Goal: Find specific page/section: Find specific page/section

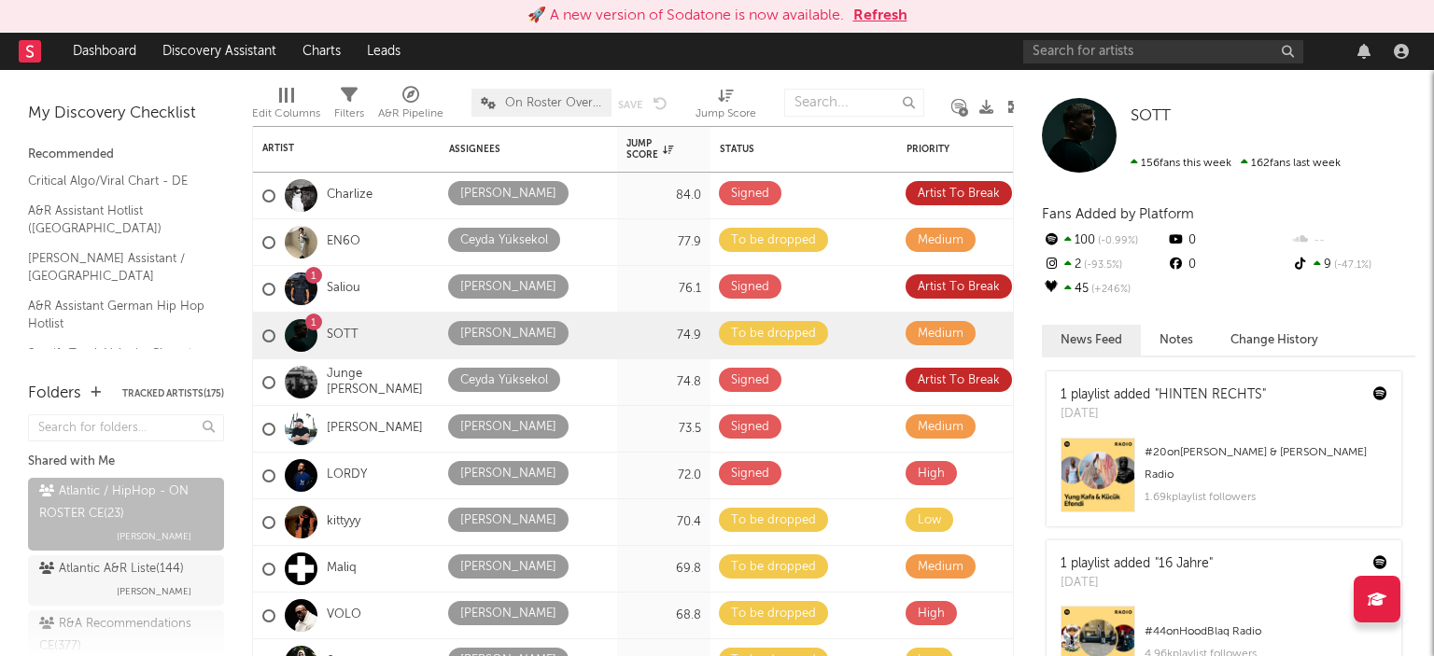
click at [371, 122] on div "Edit Columns Filters A&R Pipeline On Roster Overview Save Save as Jump Score" at bounding box center [636, 98] width 769 height 56
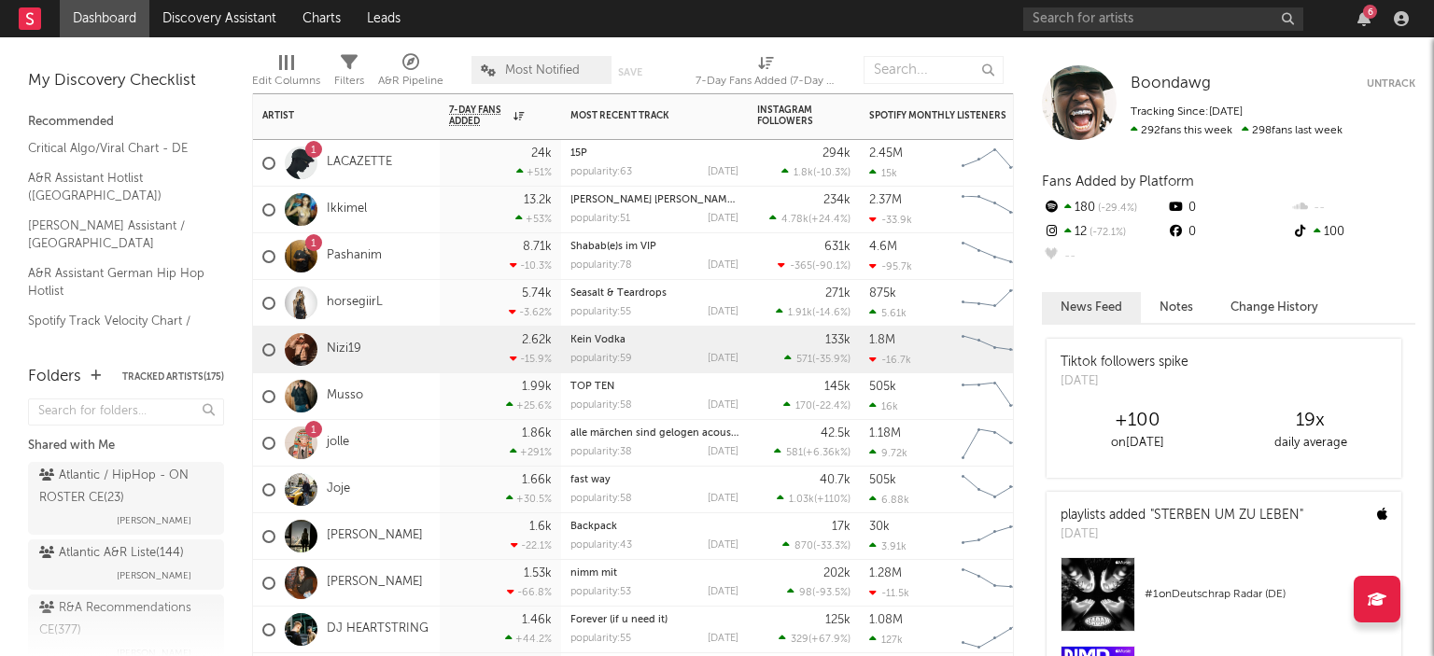
click at [422, 354] on div "Nizi19" at bounding box center [346, 350] width 187 height 47
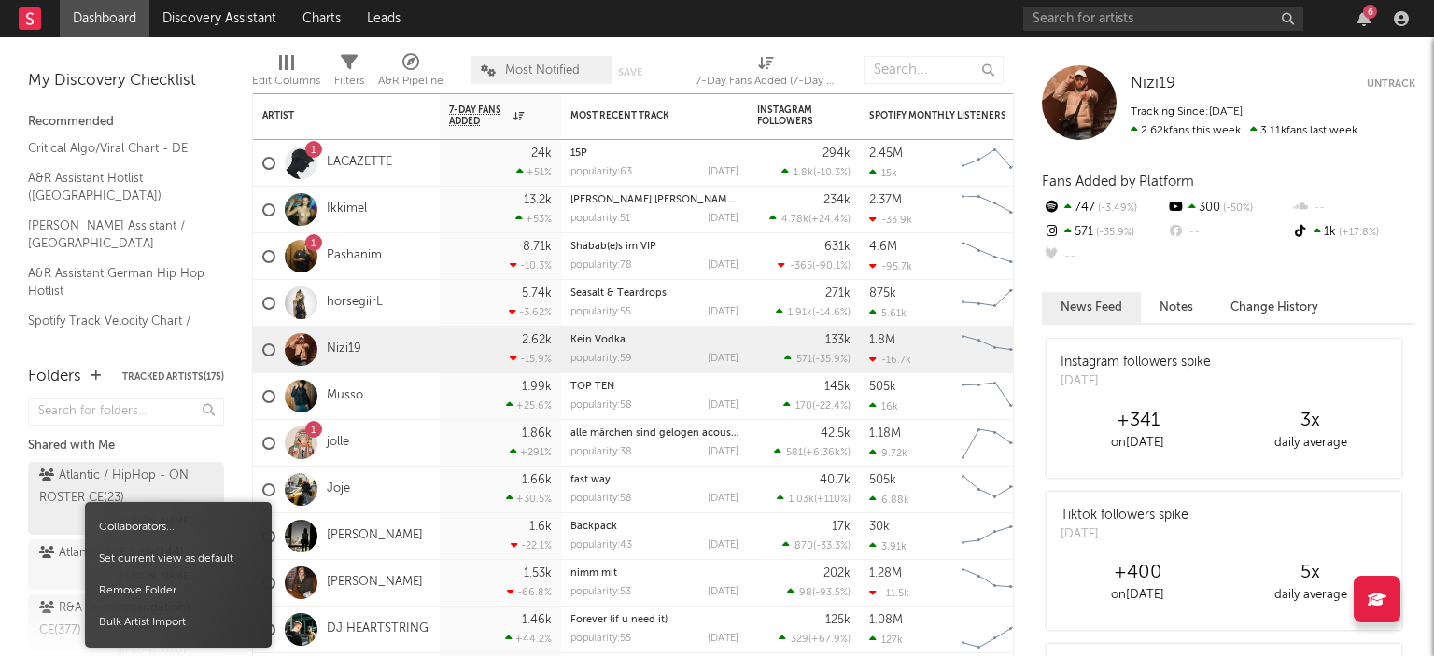
click at [90, 507] on div "Collaborators... Set current view as default Remove Folder Bulk Artist Import" at bounding box center [178, 575] width 187 height 146
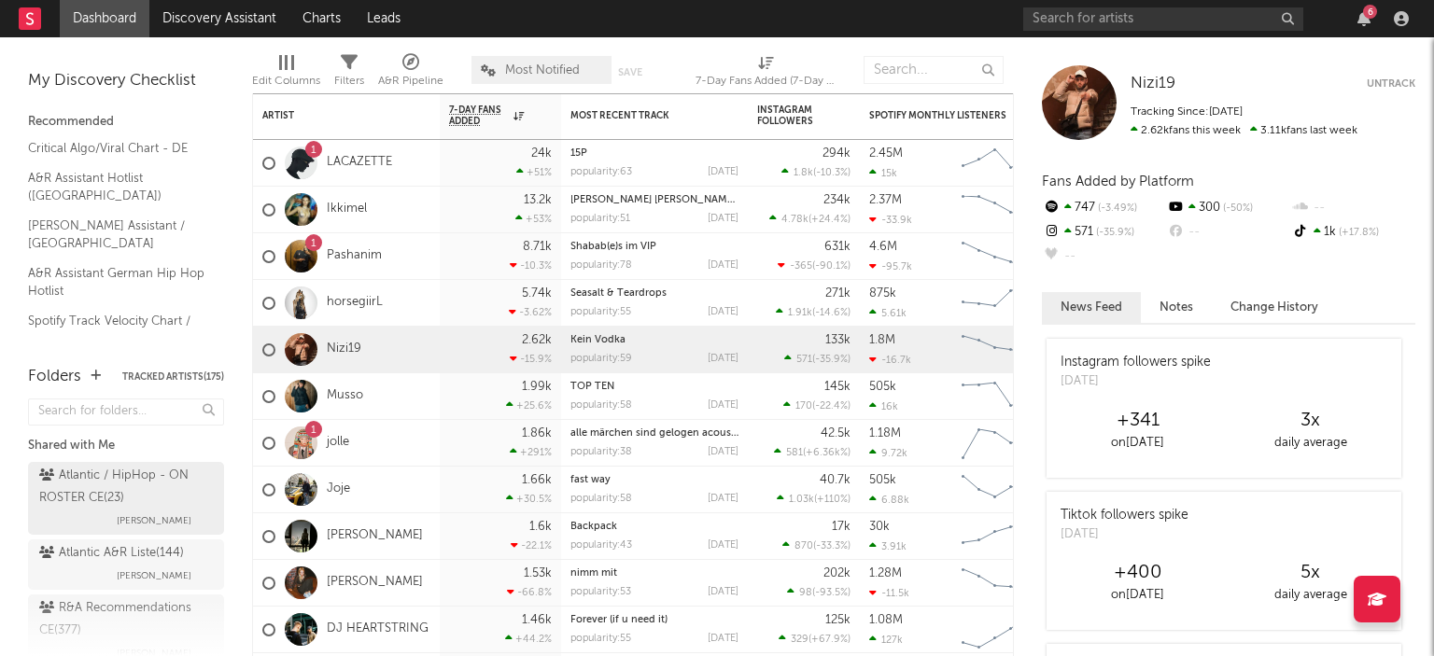
click at [90, 499] on div "Atlantic / HipHop - ON ROSTER CE ( 23 )" at bounding box center [123, 487] width 169 height 45
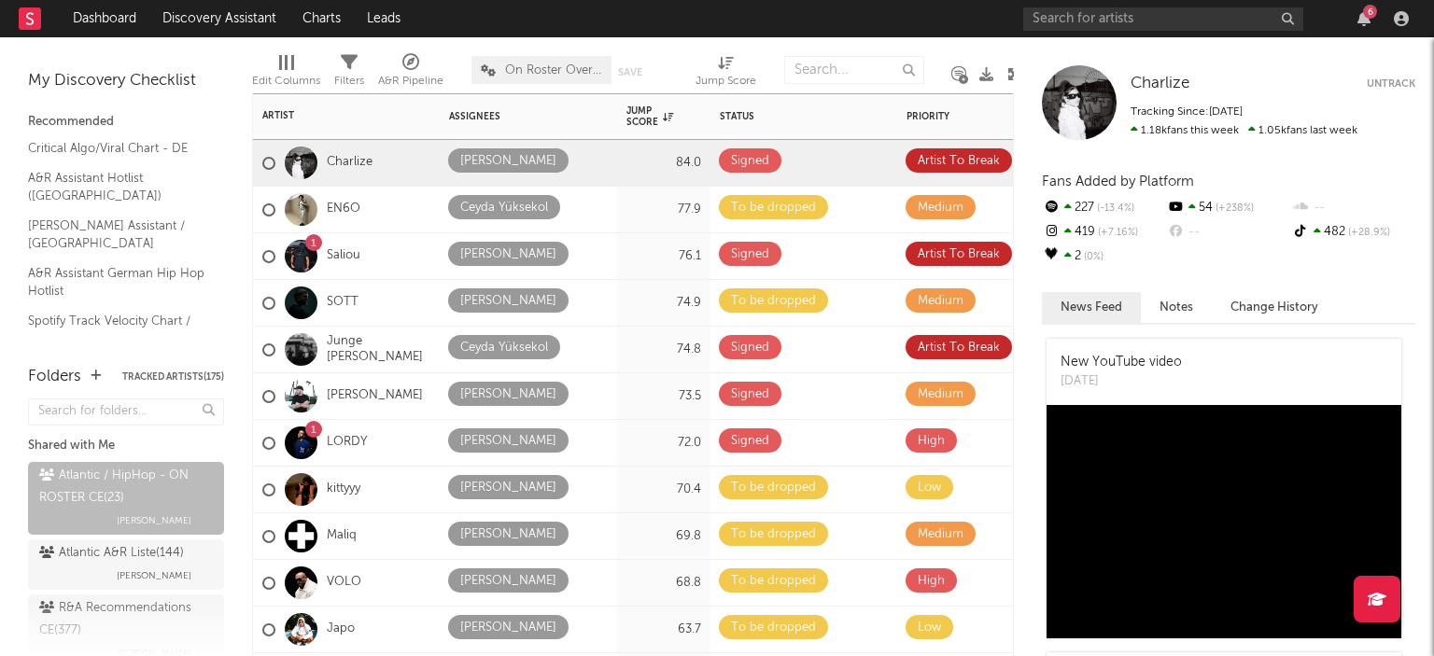
click at [789, 122] on div "Status Edit settings for Status" at bounding box center [804, 116] width 168 height 39
click at [863, 117] on icon "button" at bounding box center [859, 116] width 9 height 9
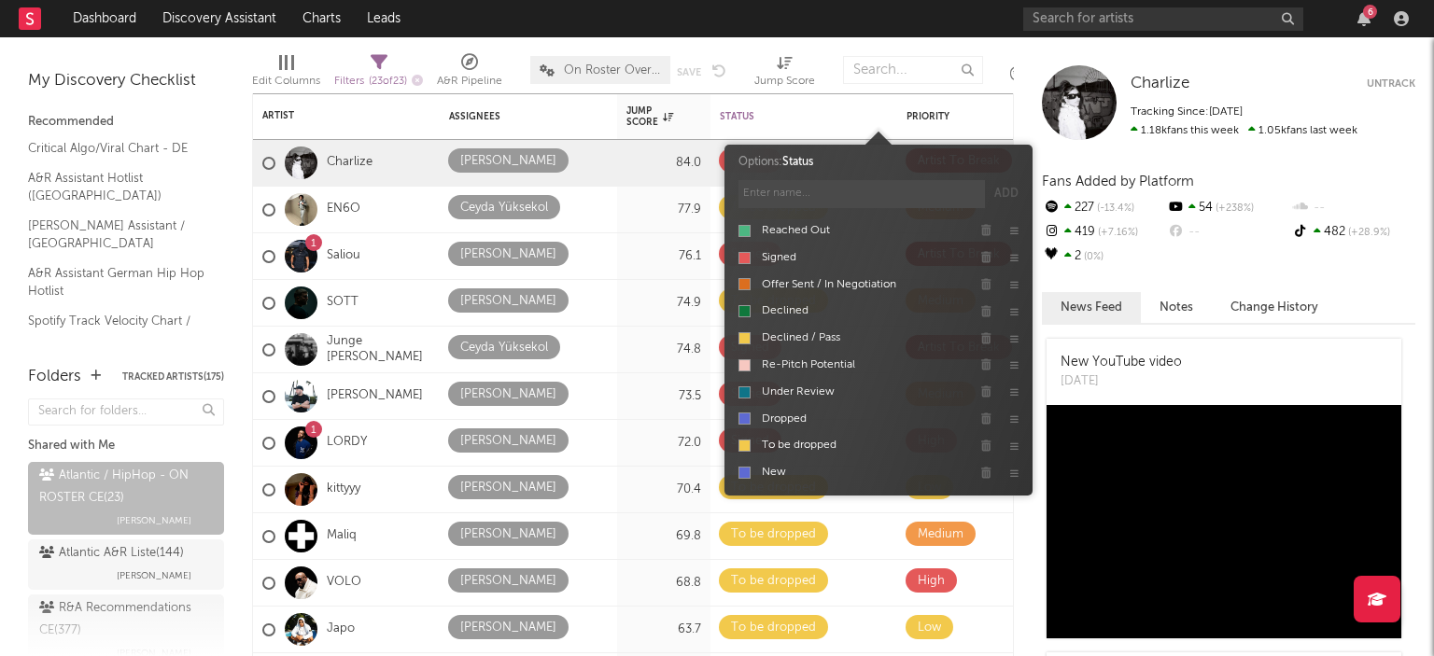
click at [874, 119] on icon at bounding box center [879, 117] width 14 height 14
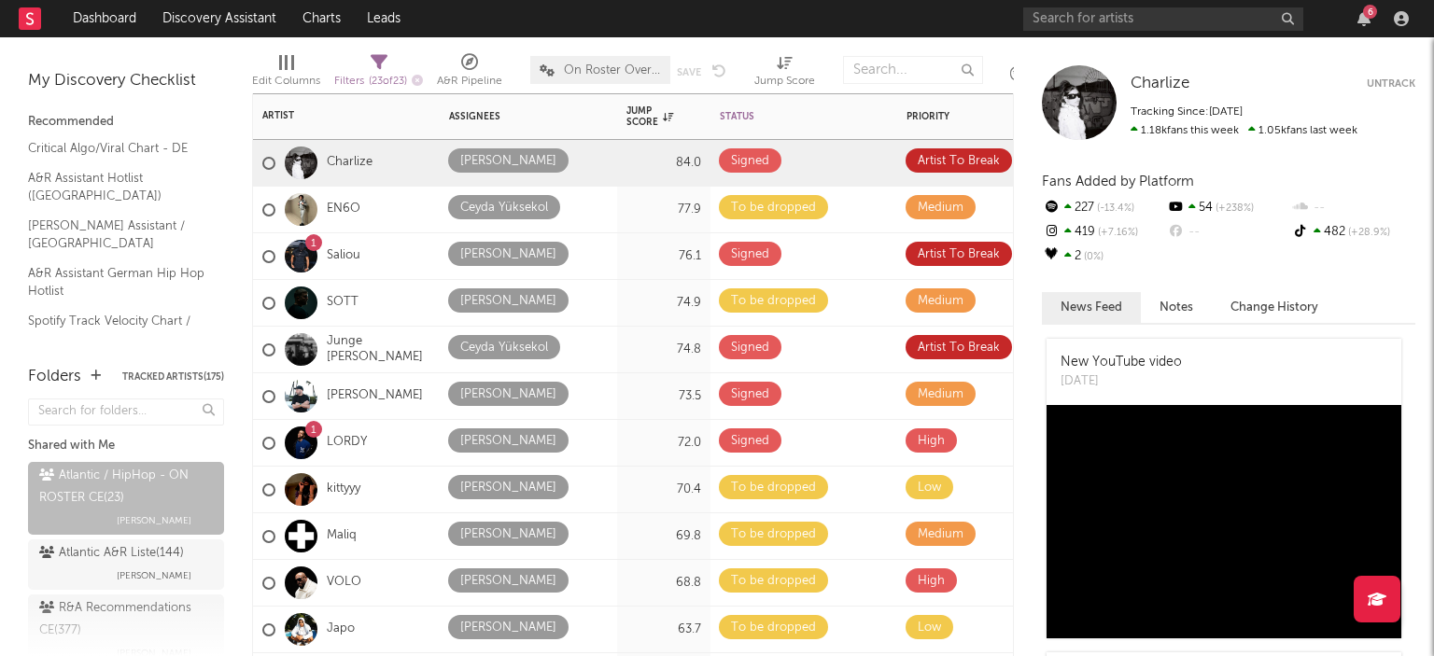
click at [746, 111] on div "Status" at bounding box center [780, 116] width 121 height 11
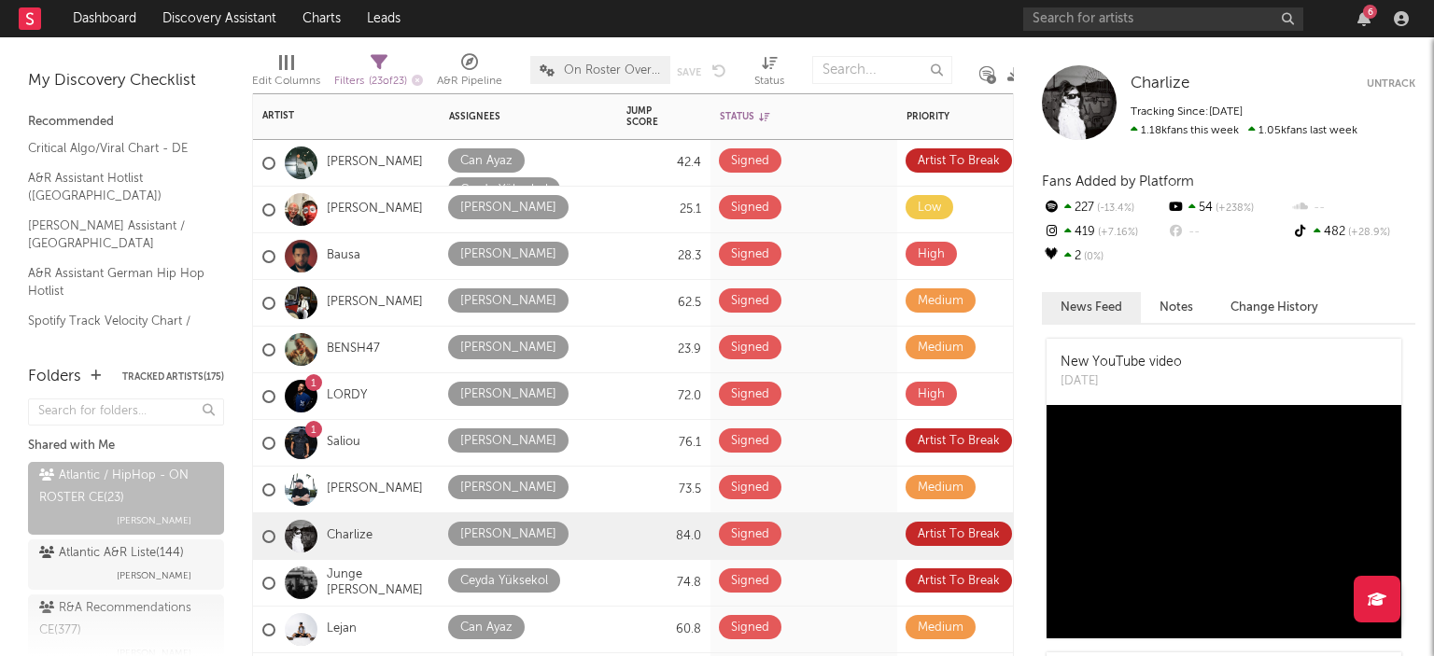
click at [746, 111] on div "Status" at bounding box center [780, 116] width 121 height 11
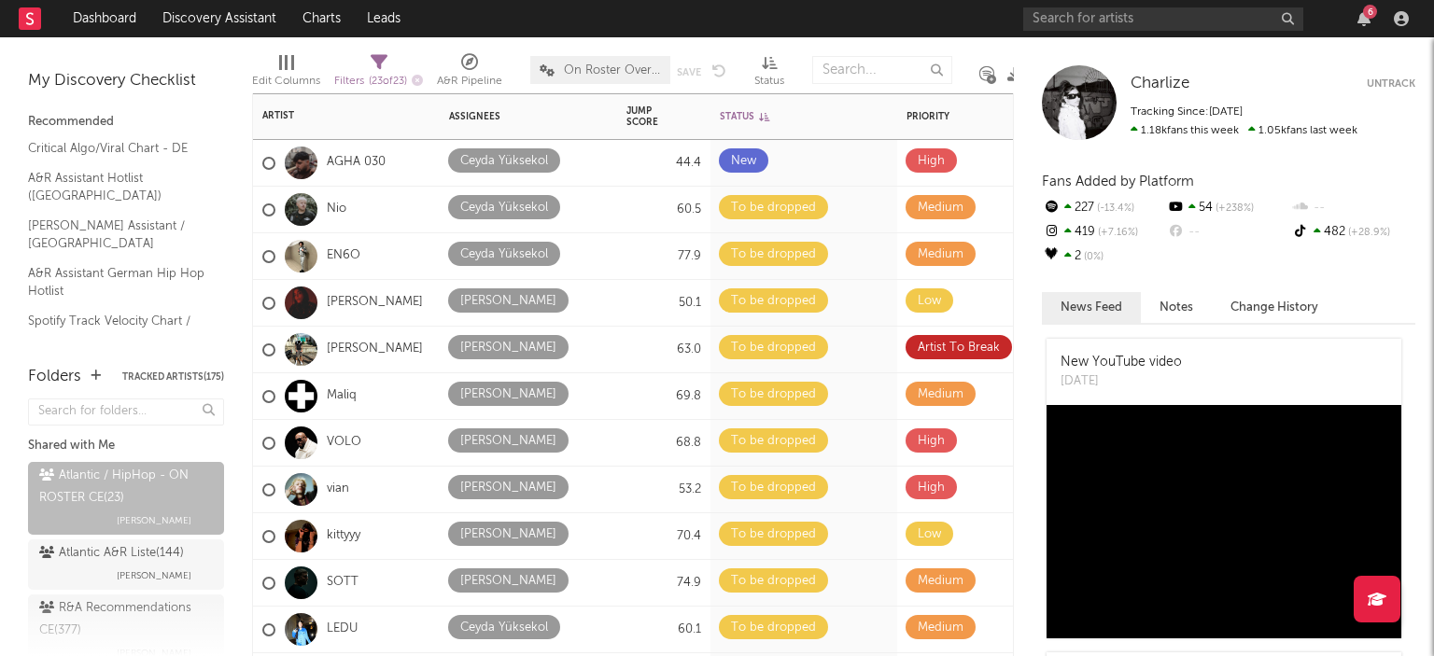
click at [746, 111] on div "Status" at bounding box center [780, 116] width 121 height 11
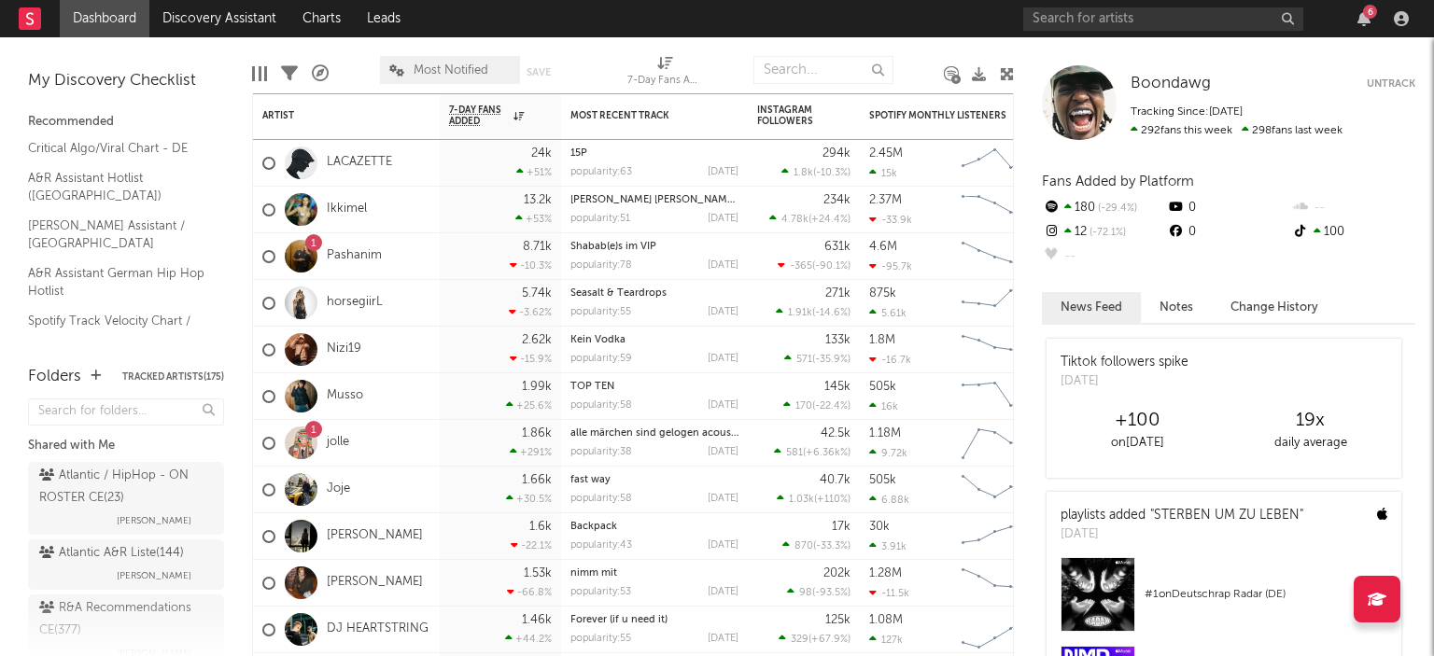
click at [117, 511] on span "[PERSON_NAME]" at bounding box center [154, 521] width 75 height 22
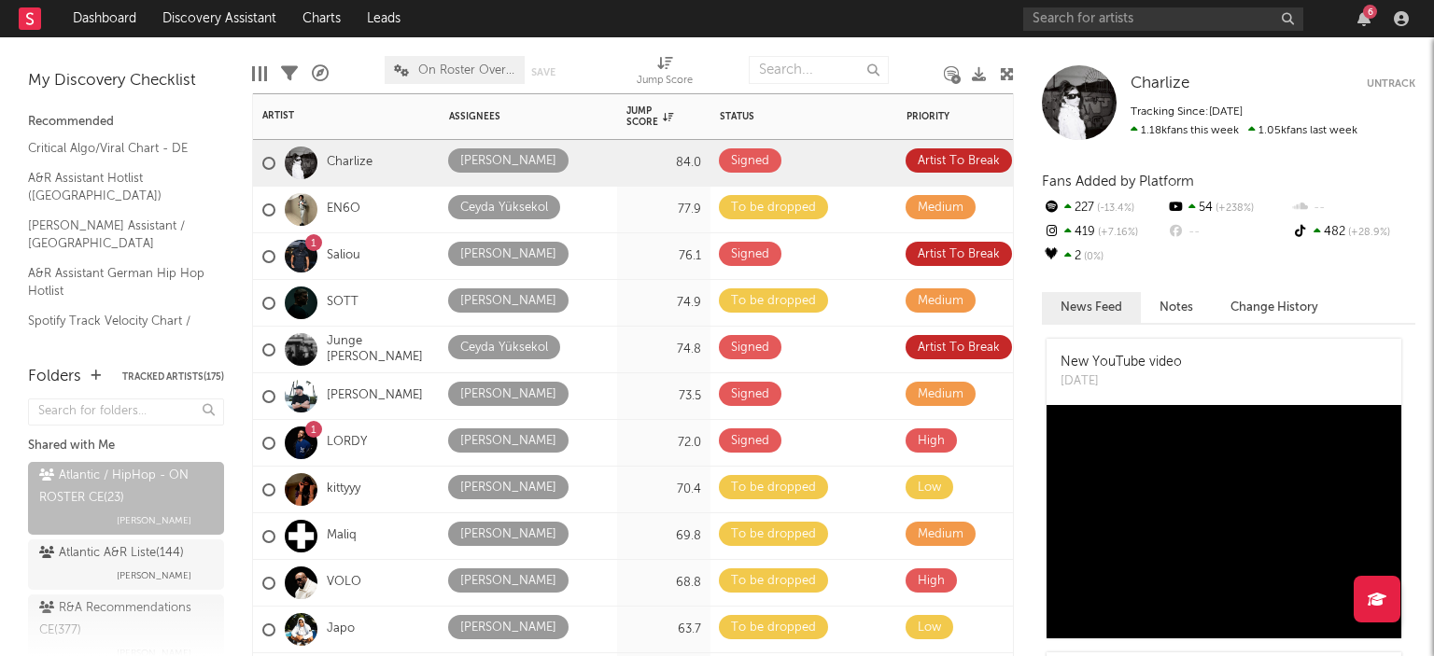
click at [489, 119] on div "Assignees" at bounding box center [514, 116] width 131 height 11
